Goal: Information Seeking & Learning: Learn about a topic

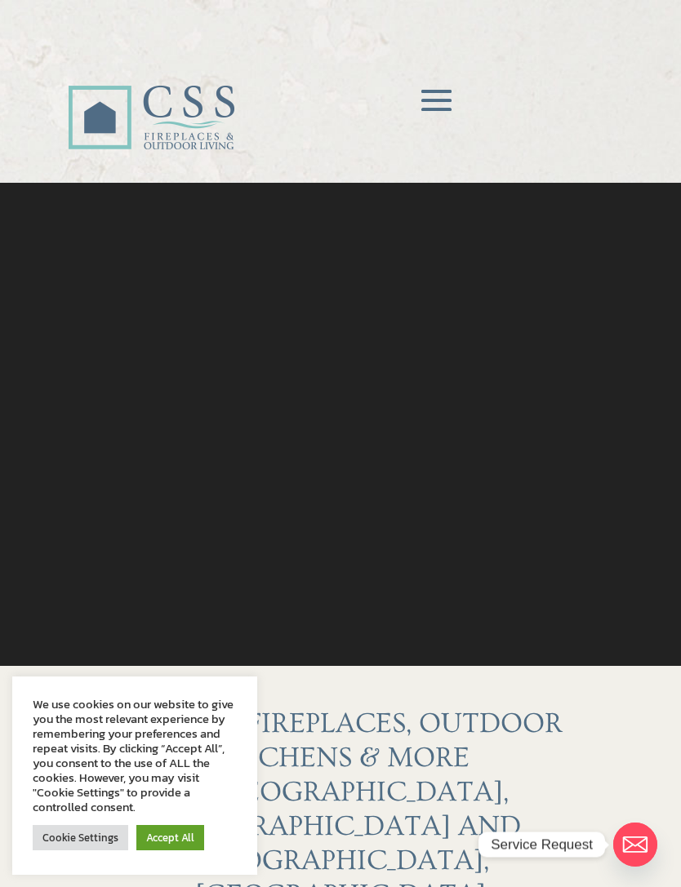
click at [428, 91] on span at bounding box center [436, 101] width 48 height 48
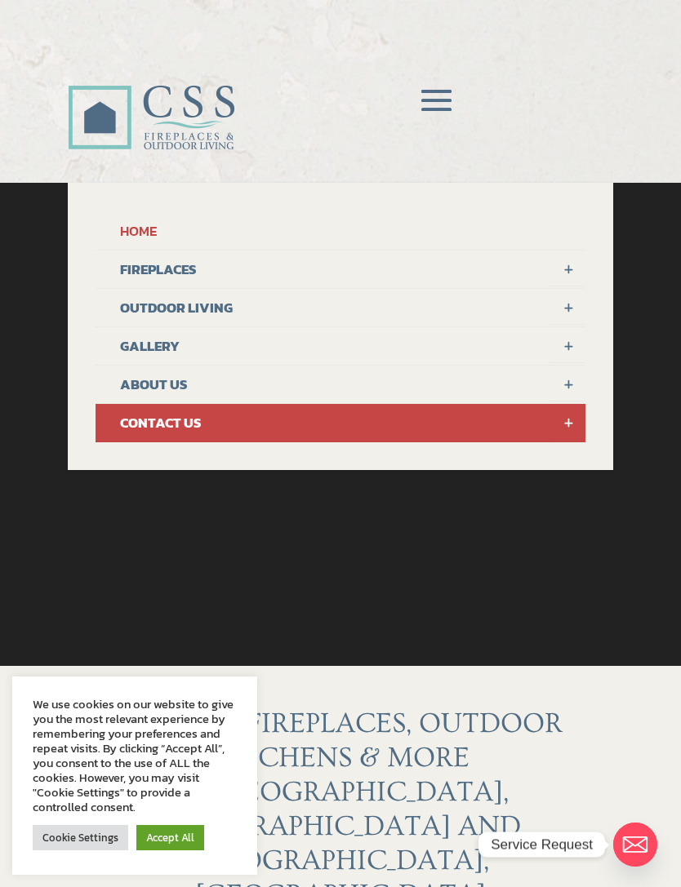
click at [274, 308] on link "OUTDOOR LIVING" at bounding box center [340, 308] width 490 height 38
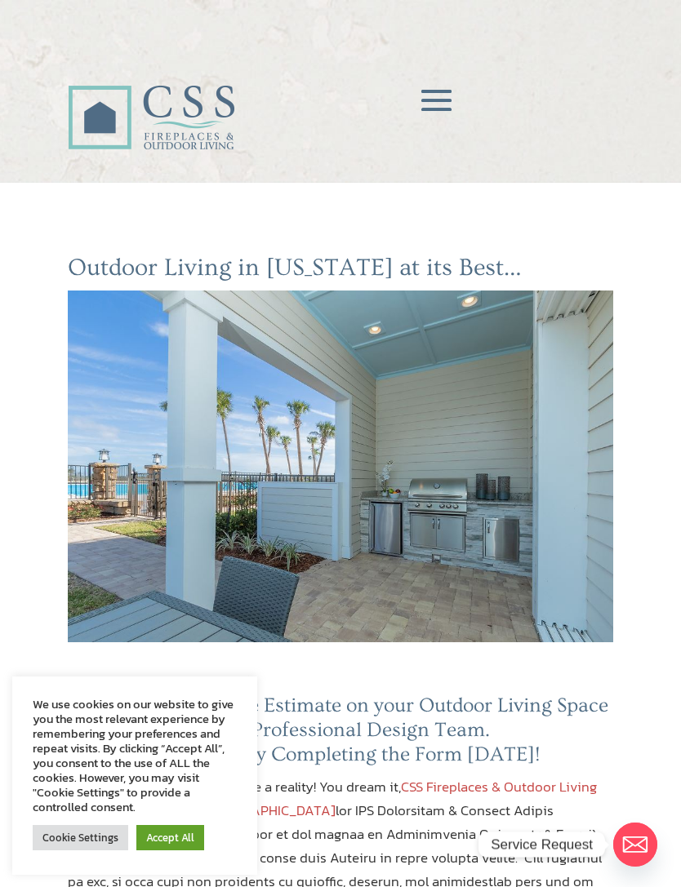
click at [433, 94] on span at bounding box center [436, 101] width 48 height 48
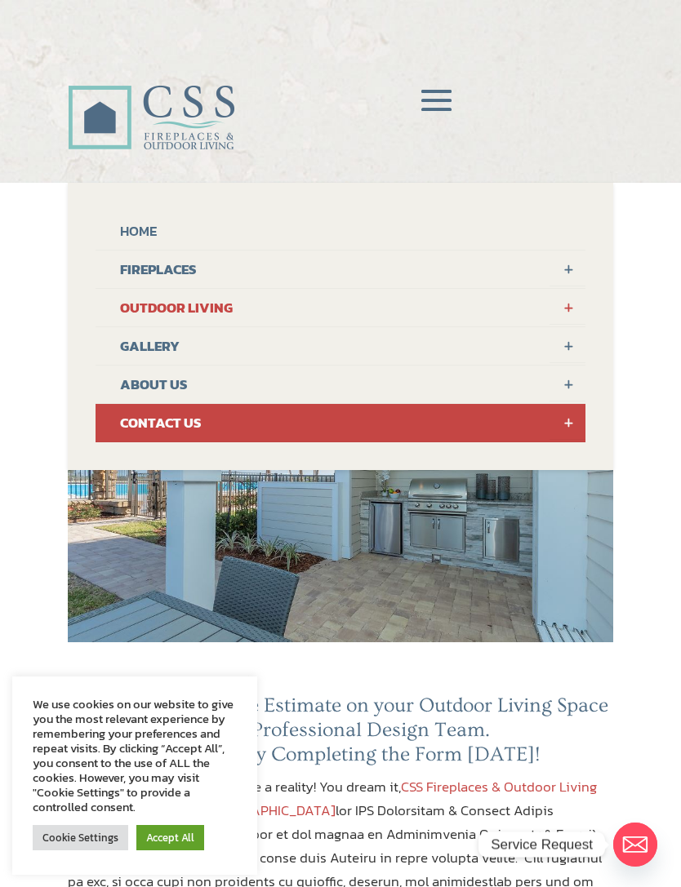
click at [564, 303] on link at bounding box center [567, 307] width 36 height 36
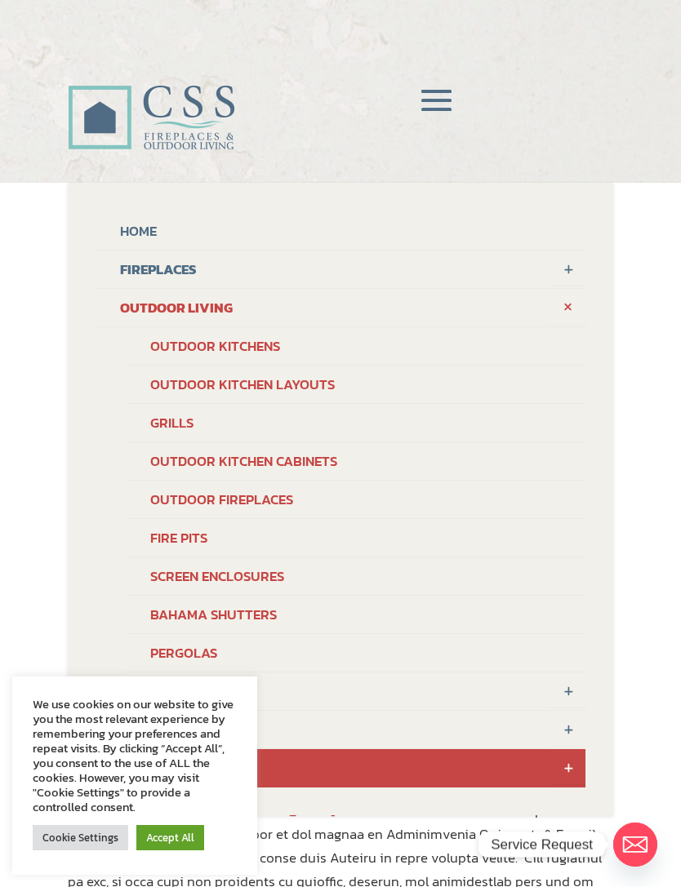
click at [281, 389] on link "Outdoor Kitchen Layouts" at bounding box center [356, 385] width 458 height 38
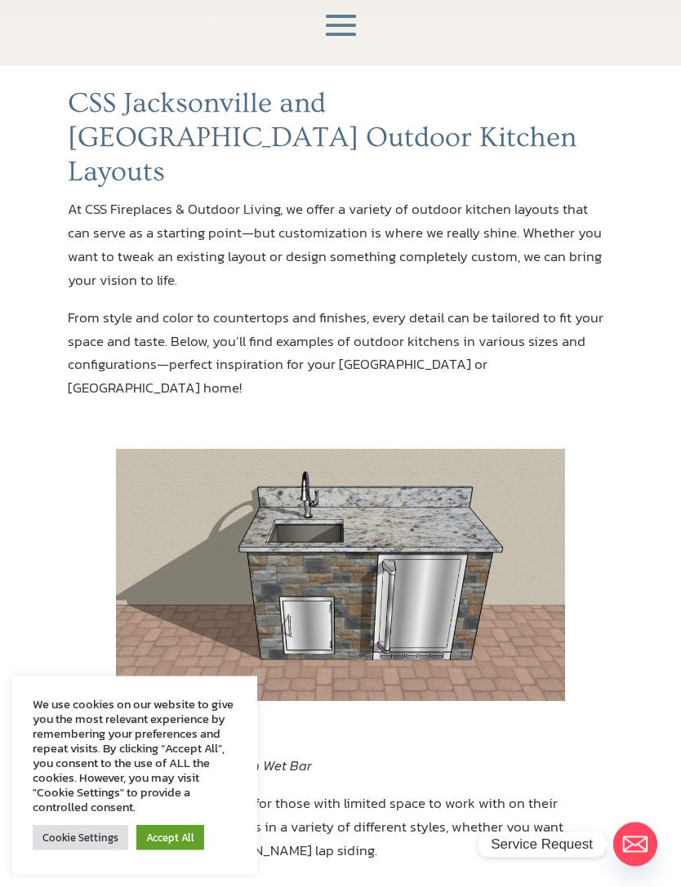
click at [163, 850] on link "Accept All" at bounding box center [170, 837] width 68 height 25
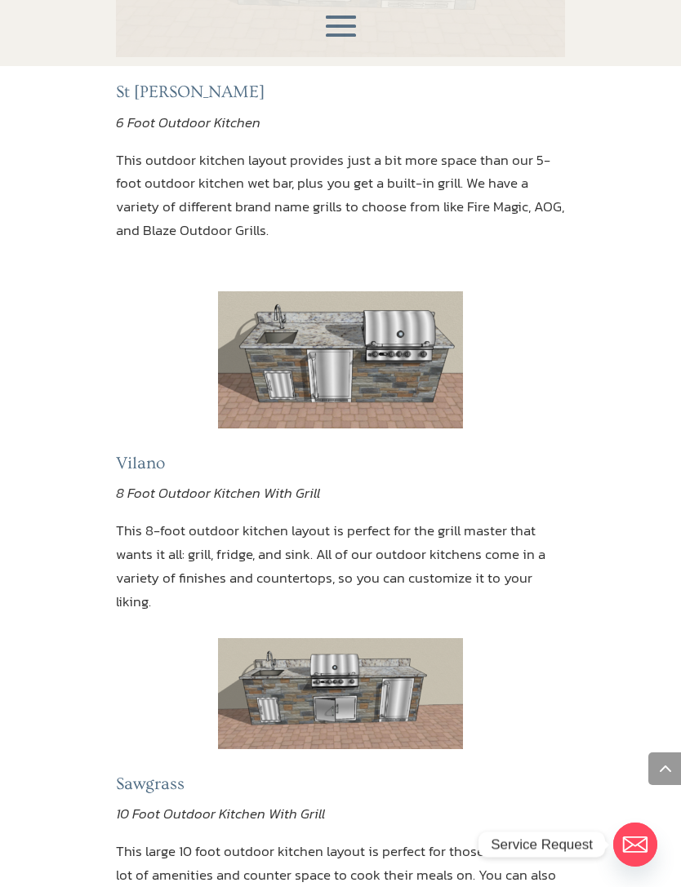
scroll to position [1247, 0]
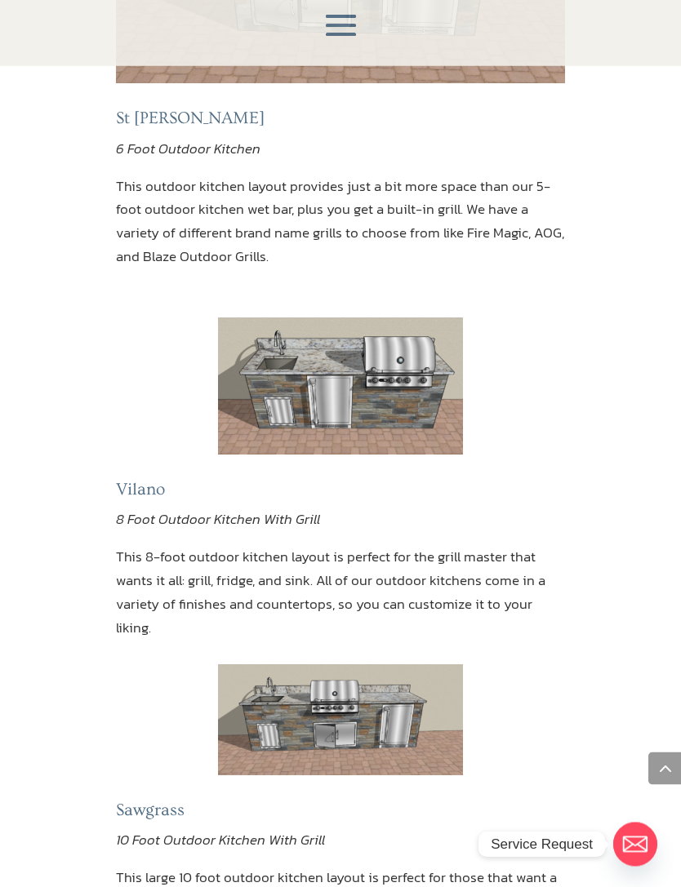
click at [152, 189] on p "This outdoor kitchen layout provides just a bit more space than our 5-foot outd…" at bounding box center [340, 222] width 449 height 95
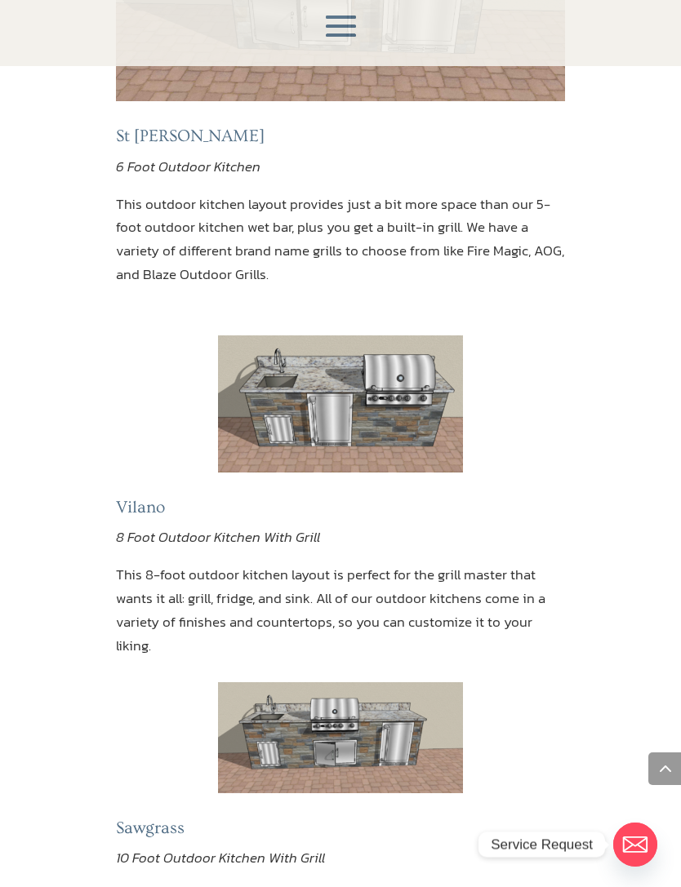
scroll to position [1117, 0]
